Goal: Obtain resource: Download file/media

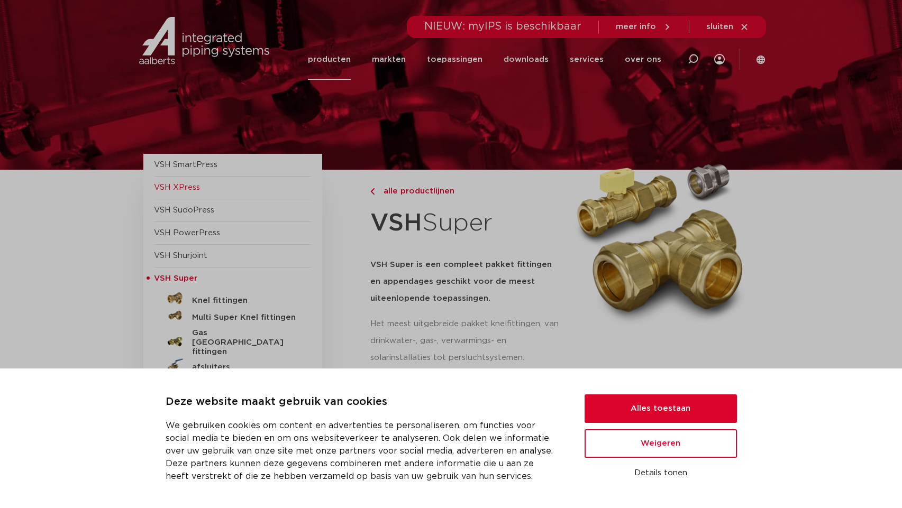
click at [188, 185] on span "VSH XPress" at bounding box center [177, 187] width 46 height 8
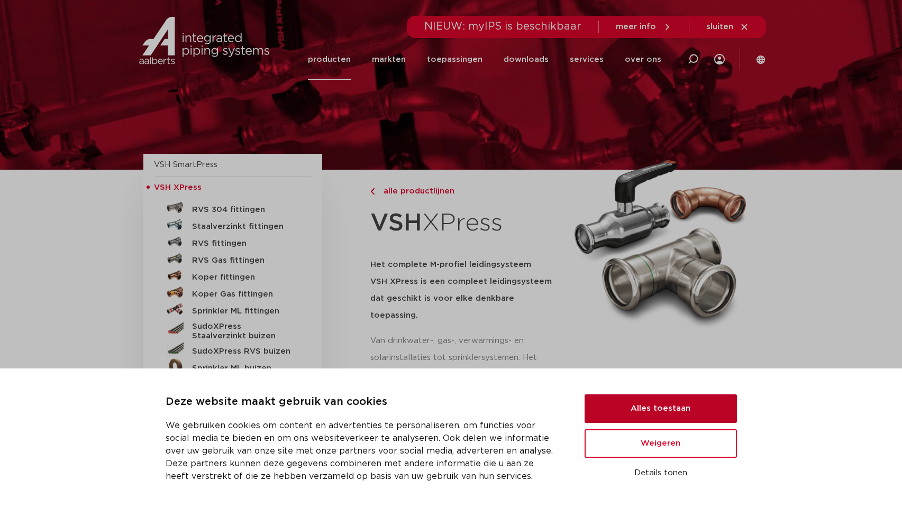
click at [626, 407] on button "Alles toestaan" at bounding box center [660, 408] width 152 height 29
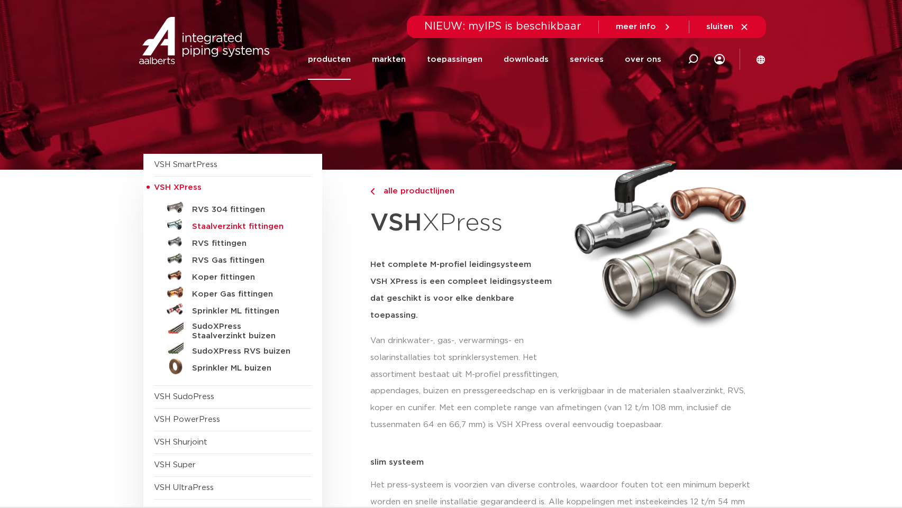
click at [211, 228] on h5 "Staalverzinkt fittingen" at bounding box center [244, 227] width 105 height 10
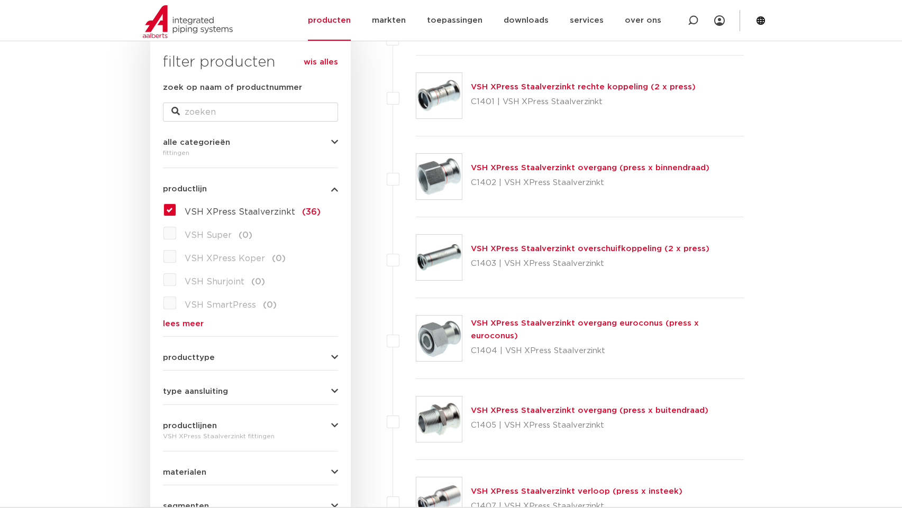
scroll to position [171, 0]
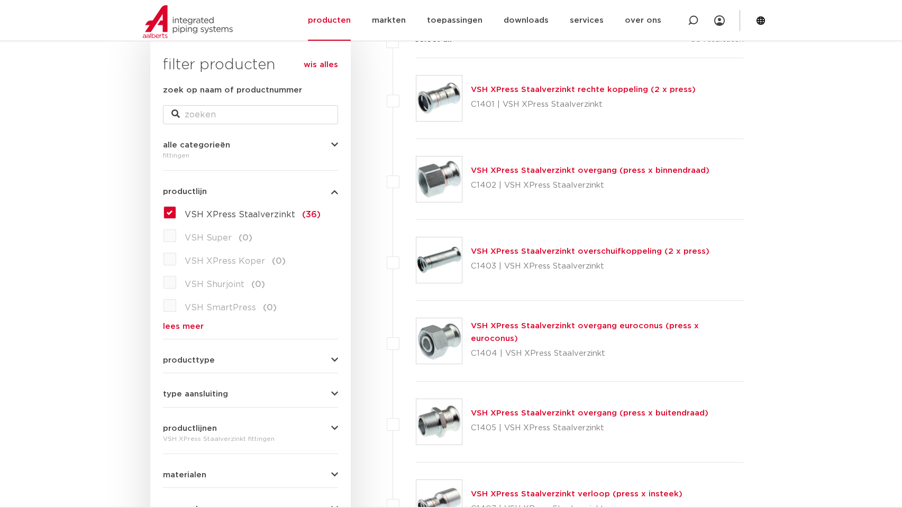
click at [483, 90] on link "VSH XPress Staalverzinkt rechte koppeling (2 x press)" at bounding box center [583, 90] width 225 height 8
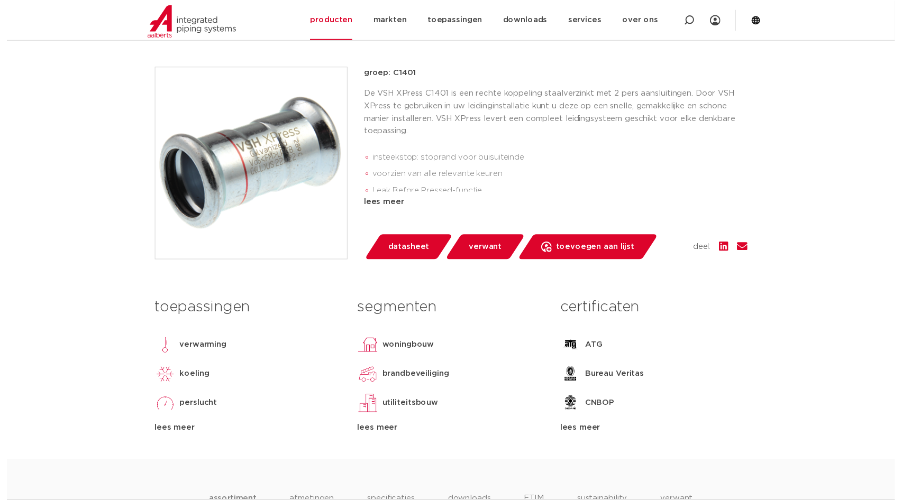
scroll to position [234, 0]
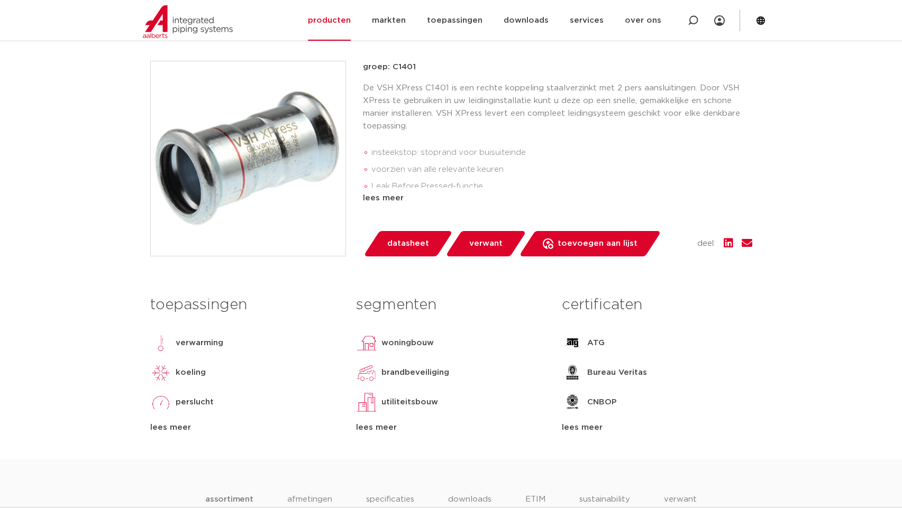
click at [403, 243] on span "datasheet" at bounding box center [408, 243] width 42 height 17
